Goal: Task Accomplishment & Management: Use online tool/utility

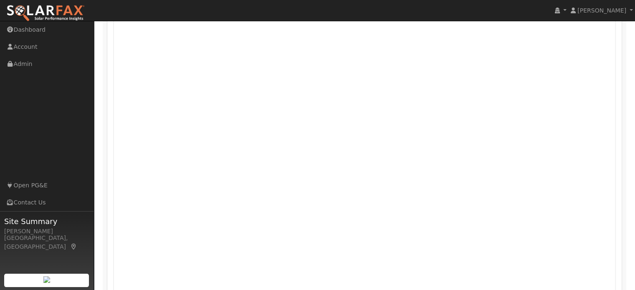
scroll to position [709, 0]
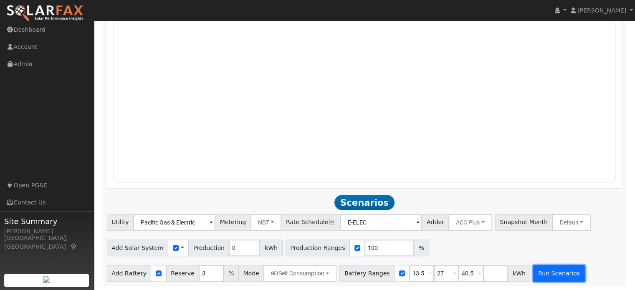
click at [533, 272] on button "Run Scenarios" at bounding box center [558, 273] width 51 height 17
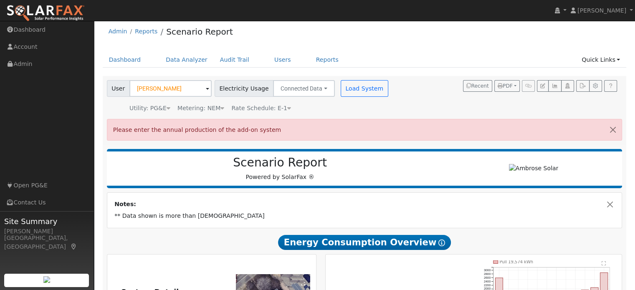
scroll to position [0, 0]
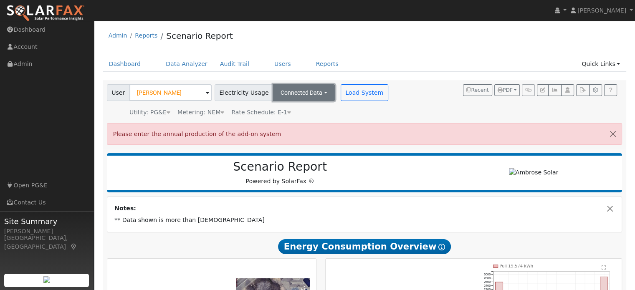
click at [296, 96] on button "Connected Data" at bounding box center [304, 92] width 62 height 17
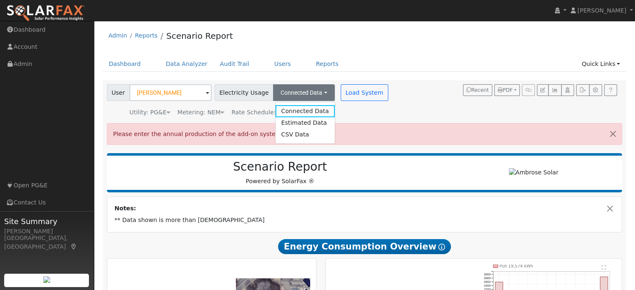
click at [340, 132] on div "Please enter the annual production of the add-on system" at bounding box center [365, 133] width 516 height 21
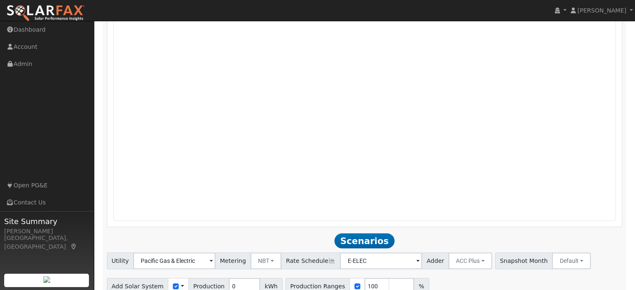
scroll to position [737, 0]
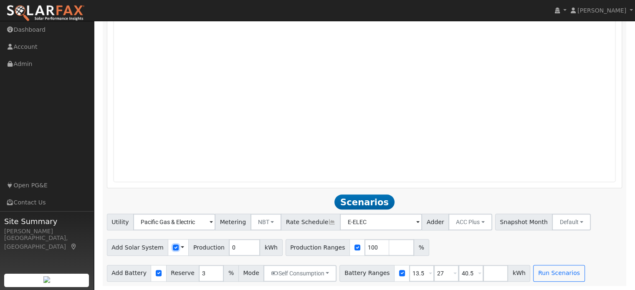
click at [173, 247] on input "checkbox" at bounding box center [176, 248] width 6 height 6
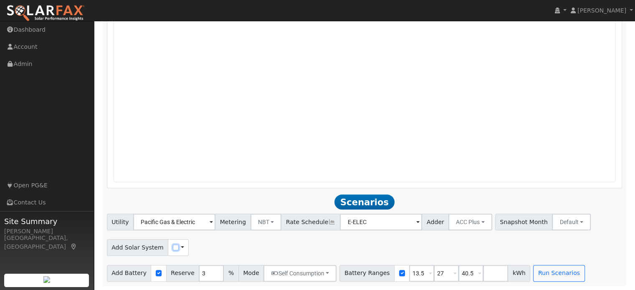
click at [173, 246] on input "checkbox" at bounding box center [176, 248] width 6 height 6
checkbox input "true"
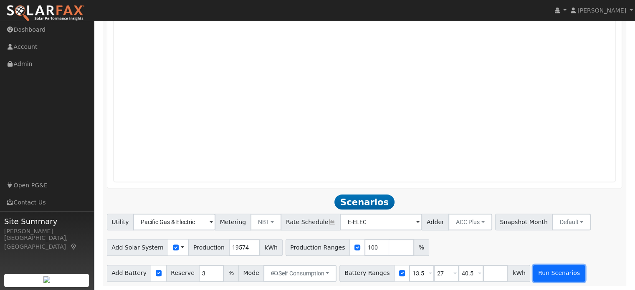
click at [533, 277] on button "Run Scenarios" at bounding box center [558, 273] width 51 height 17
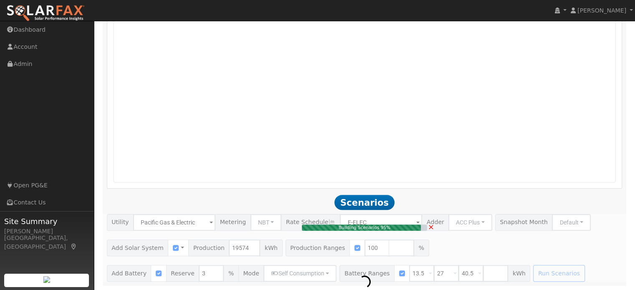
type input "13.0"
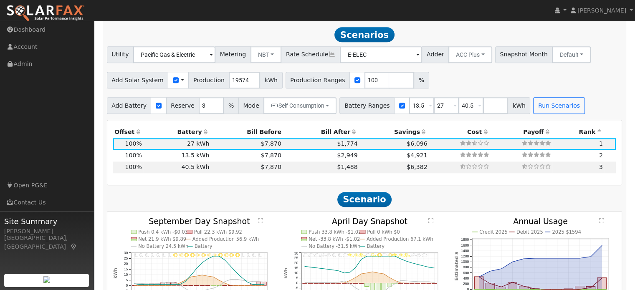
scroll to position [879, 0]
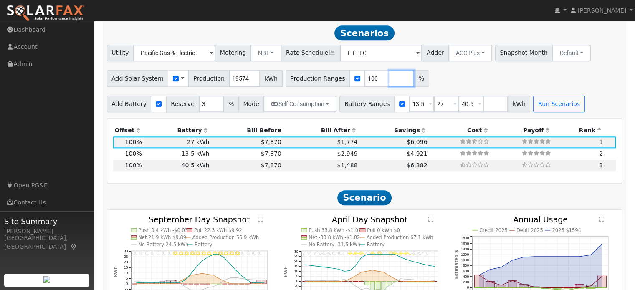
click at [389, 79] on input "number" at bounding box center [401, 78] width 25 height 17
type input "136"
click at [533, 105] on button "Run Scenarios" at bounding box center [558, 104] width 51 height 17
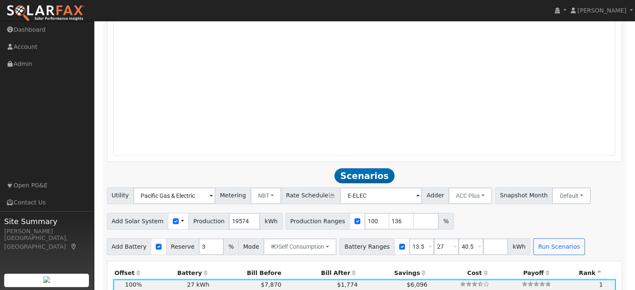
scroll to position [735, 0]
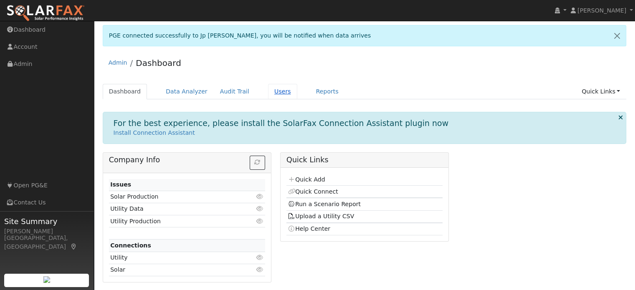
click at [276, 93] on link "Users" at bounding box center [282, 91] width 29 height 15
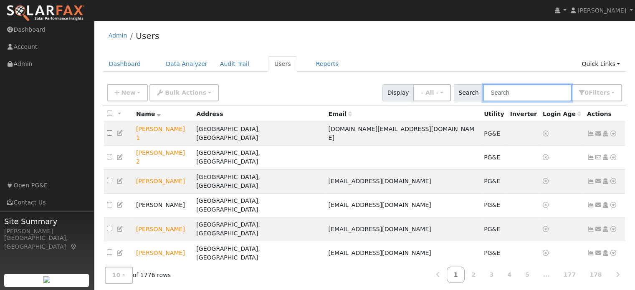
click at [498, 91] on input "text" at bounding box center [527, 92] width 89 height 17
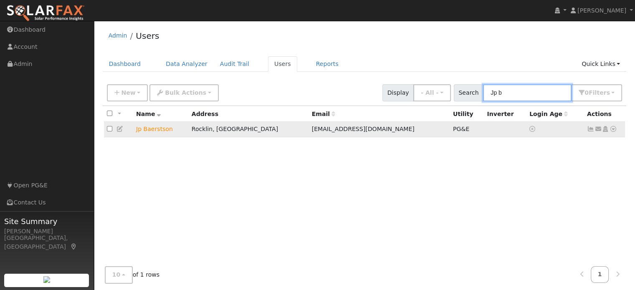
type input "Jp b"
click at [613, 129] on icon at bounding box center [614, 129] width 8 height 6
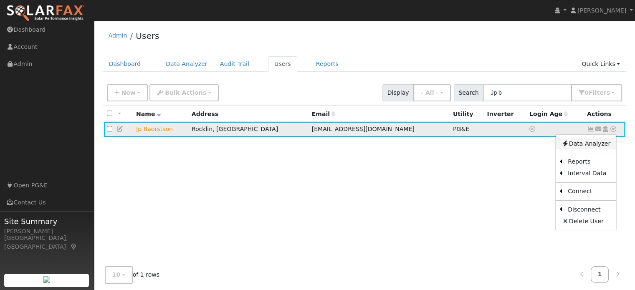
click at [589, 145] on link "Data Analyzer" at bounding box center [586, 144] width 61 height 12
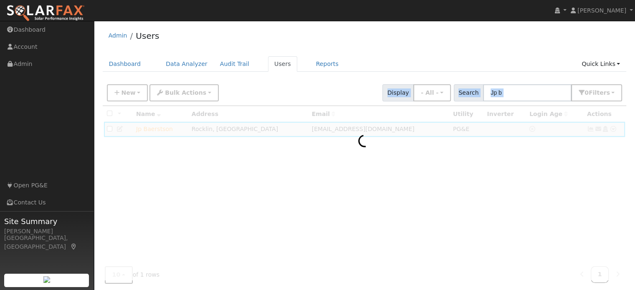
click at [589, 145] on div at bounding box center [365, 193] width 524 height 174
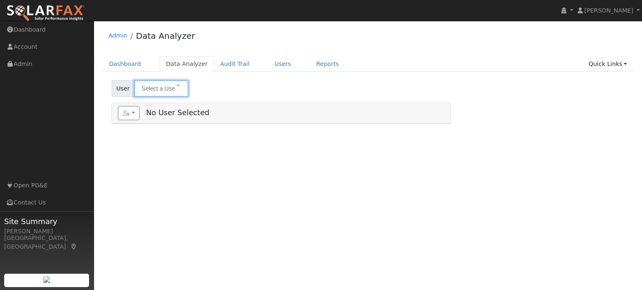
type input "Jp Baerstson"
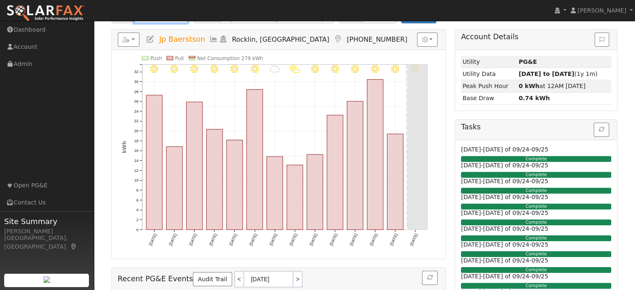
scroll to position [33, 0]
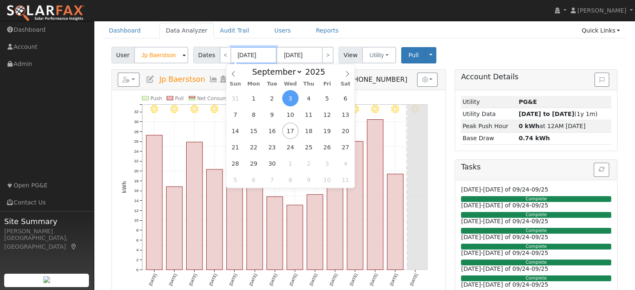
click at [243, 54] on input "[DATE]" at bounding box center [254, 55] width 46 height 17
click at [254, 95] on span "1" at bounding box center [254, 98] width 16 height 16
type input "[DATE]"
type input "09/30/2025"
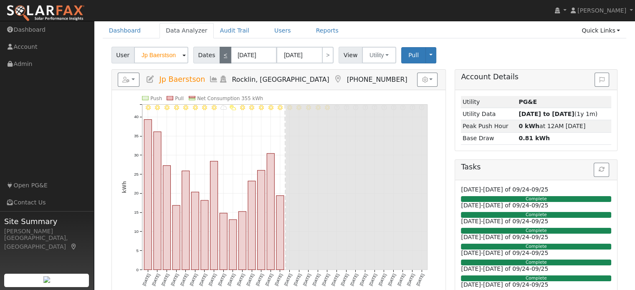
click at [220, 60] on link "<" at bounding box center [226, 55] width 12 height 17
type input "[DATE]"
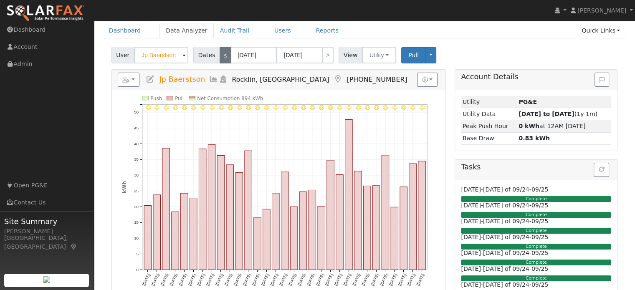
click at [220, 60] on link "<" at bounding box center [226, 55] width 12 height 17
type input "[DATE]"
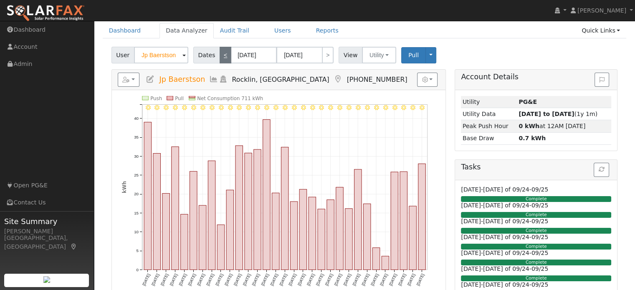
click at [220, 60] on link "<" at bounding box center [226, 55] width 12 height 17
type input "06/01/2025"
type input "[DATE]"
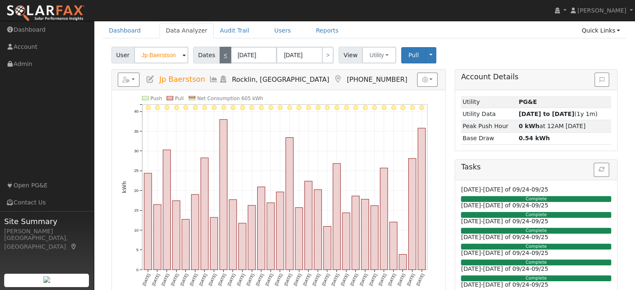
click at [220, 60] on link "<" at bounding box center [226, 55] width 12 height 17
type input "05/01/2025"
type input "05/31/2025"
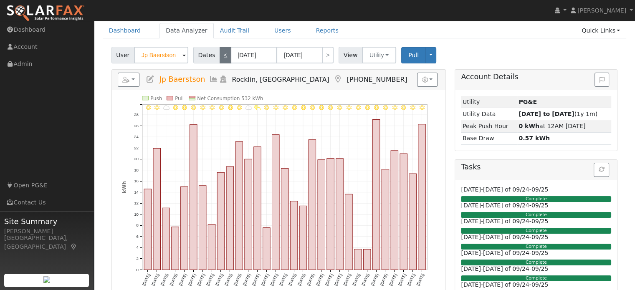
click at [220, 60] on link "<" at bounding box center [226, 55] width 12 height 17
type input "04/01/2025"
type input "04/30/2025"
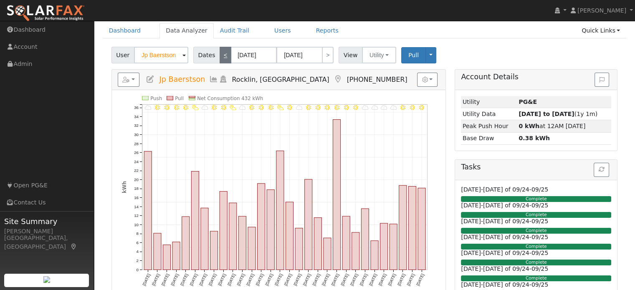
click at [220, 60] on link "<" at bounding box center [226, 55] width 12 height 17
type input "03/01/2025"
type input "03/31/2025"
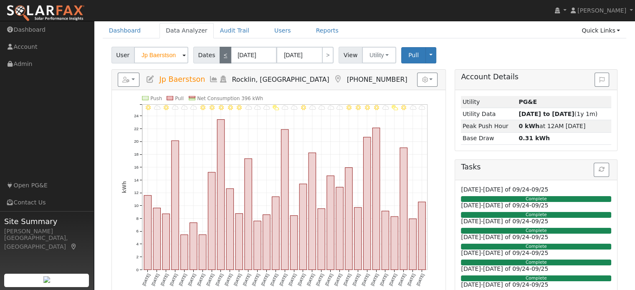
click at [220, 60] on link "<" at bounding box center [226, 55] width 12 height 17
type input "02/01/2025"
type input "02/28/2025"
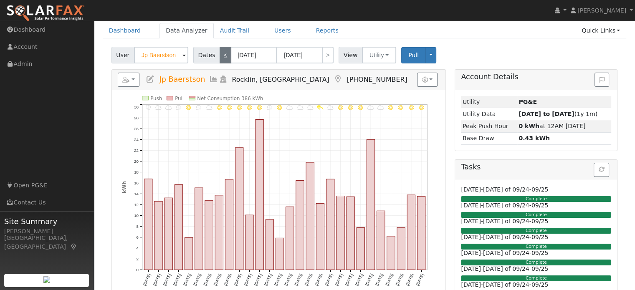
click at [220, 60] on link "<" at bounding box center [226, 55] width 12 height 17
type input "01/01/2025"
type input "01/31/2025"
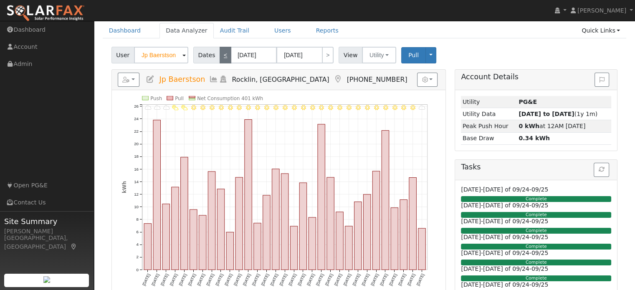
click at [220, 60] on link "<" at bounding box center [226, 55] width 12 height 17
type input "12/01/2024"
type input "12/31/2024"
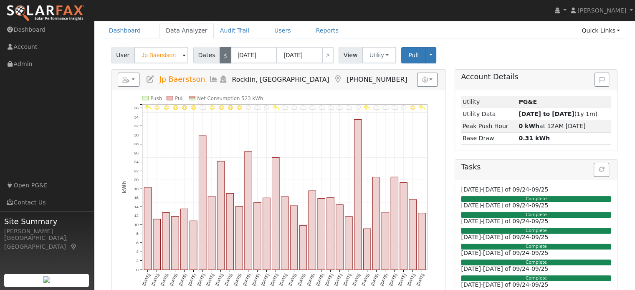
click at [220, 60] on link "<" at bounding box center [226, 55] width 12 height 17
type input "11/01/2024"
type input "11/30/2024"
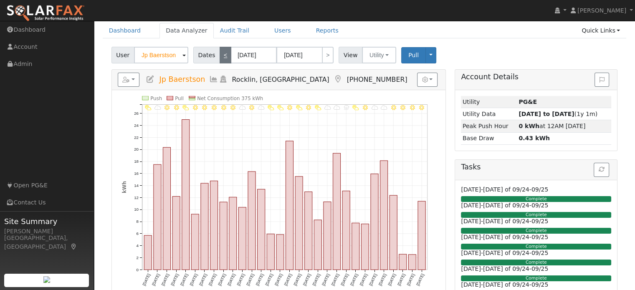
click at [220, 60] on link "<" at bounding box center [226, 55] width 12 height 17
type input "10/01/2024"
type input "10/31/2024"
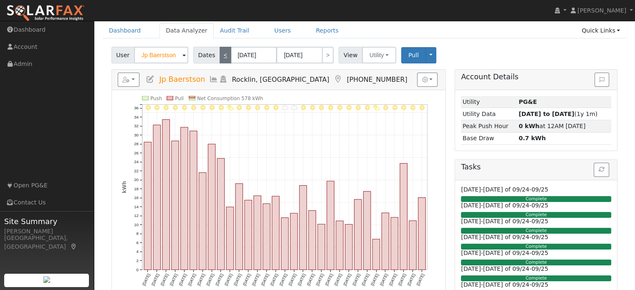
click at [220, 60] on link "<" at bounding box center [226, 55] width 12 height 17
type input "09/01/2024"
type input "09/30/2024"
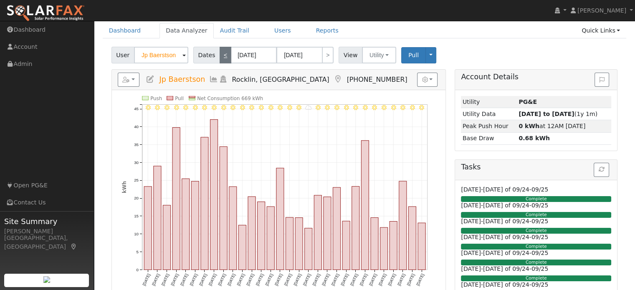
click at [220, 60] on link "<" at bounding box center [226, 55] width 12 height 17
type input "08/01/2024"
type input "08/31/2024"
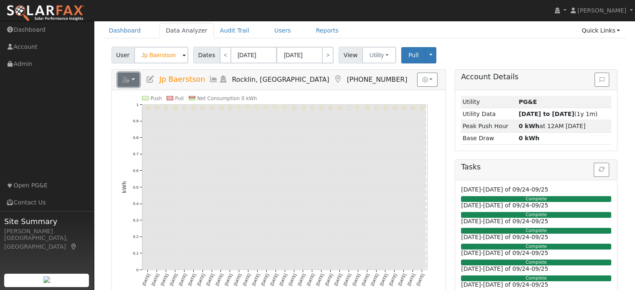
click at [132, 83] on button "button" at bounding box center [129, 80] width 22 height 14
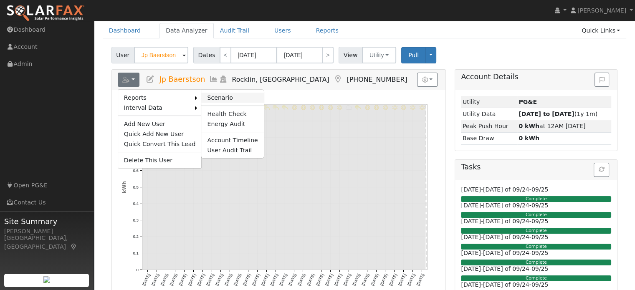
click at [207, 95] on link "Scenario" at bounding box center [232, 98] width 62 height 10
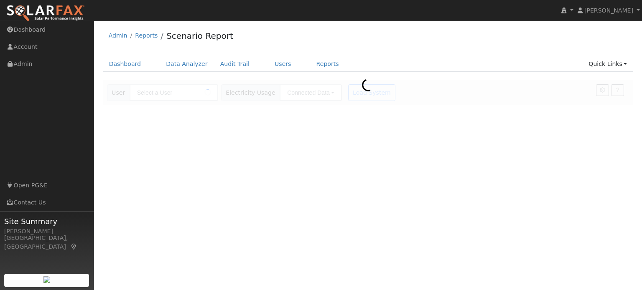
type input "Jp Baerstson"
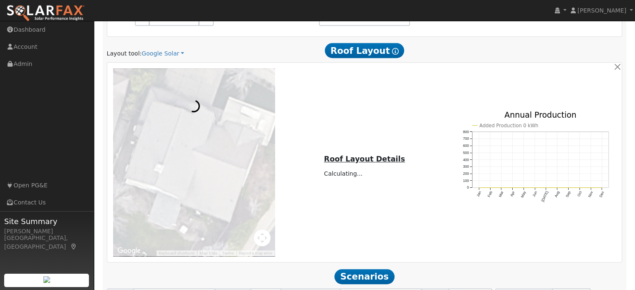
scroll to position [431, 0]
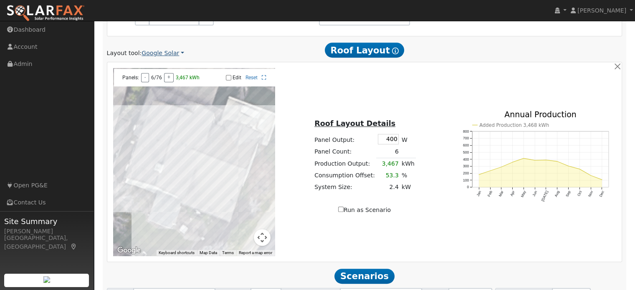
click at [154, 53] on link "Google Solar" at bounding box center [163, 53] width 43 height 9
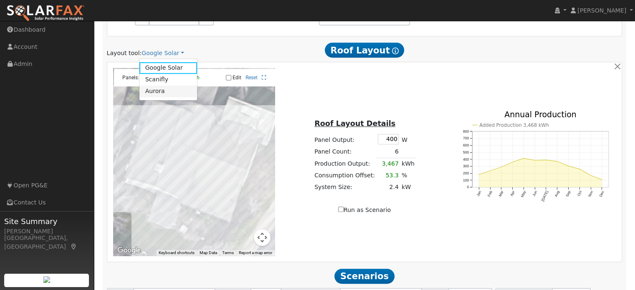
click at [160, 89] on link "Aurora" at bounding box center [169, 92] width 58 height 12
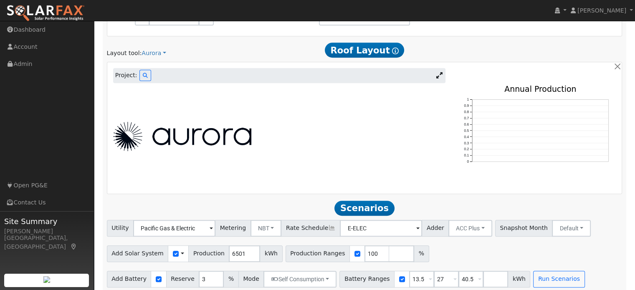
scroll to position [343, 0]
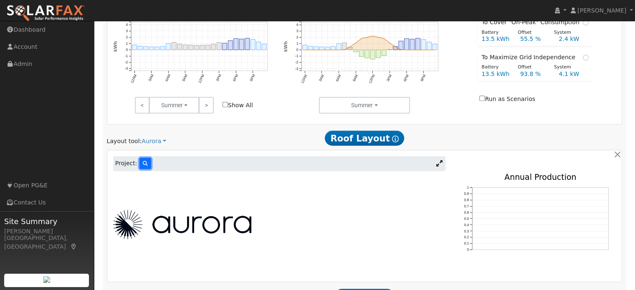
click at [143, 164] on icon at bounding box center [145, 163] width 5 height 5
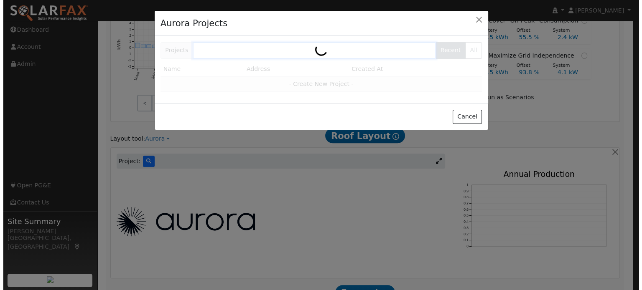
scroll to position [344, 0]
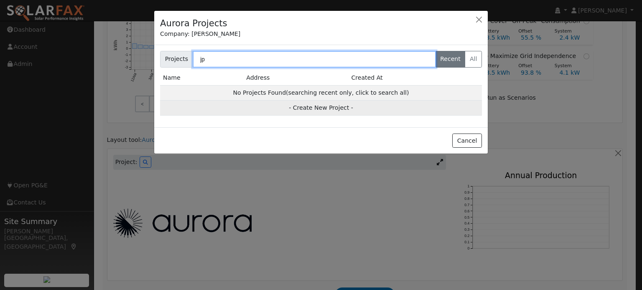
type input "jp"
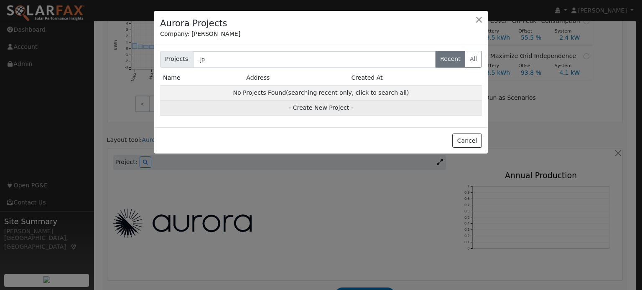
click at [311, 109] on td "- Create New Project -" at bounding box center [321, 108] width 322 height 15
type input "Jp Baerstson"
type input "[STREET_ADDRESS]"
type input "Rocklin"
type input "CA"
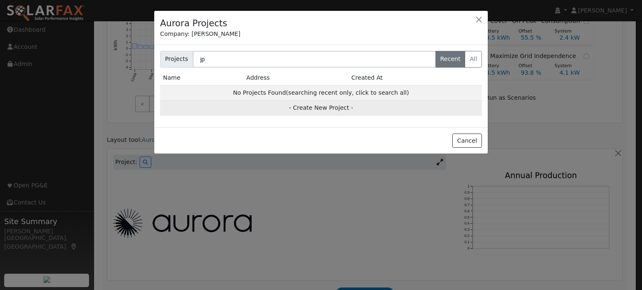
type input "95765"
type input "Design"
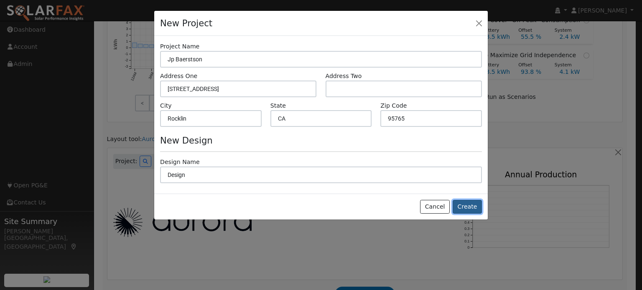
click at [468, 205] on button "Create" at bounding box center [466, 207] width 29 height 14
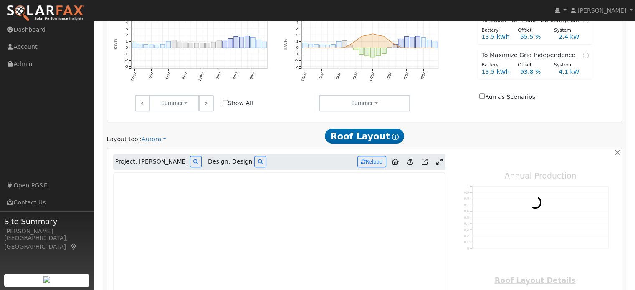
type input "0"
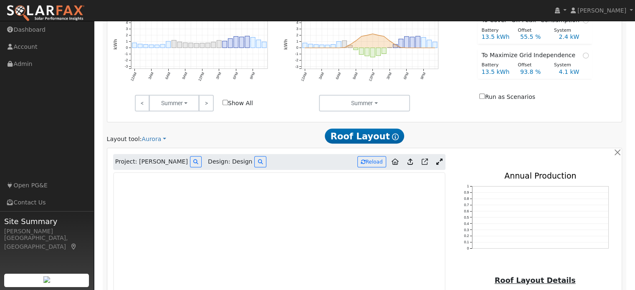
click at [435, 163] on link at bounding box center [440, 162] width 12 height 13
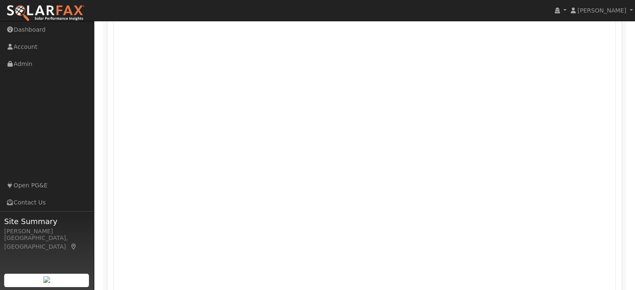
scroll to position [530, 0]
